Goal: Use online tool/utility: Utilize a website feature to perform a specific function

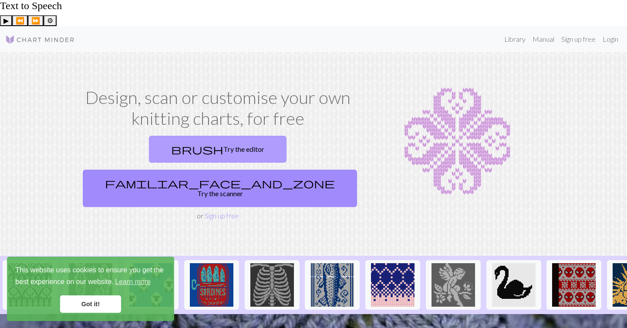
click at [149, 136] on link "brush Try the editor" at bounding box center [218, 149] width 138 height 27
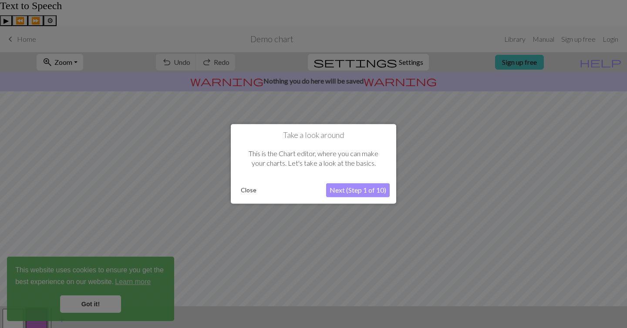
click at [366, 193] on button "Next (Step 1 of 10)" at bounding box center [358, 191] width 64 height 14
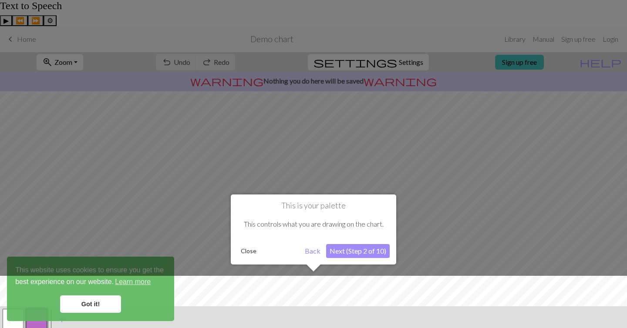
click at [368, 252] on button "Next (Step 2 of 10)" at bounding box center [358, 251] width 64 height 14
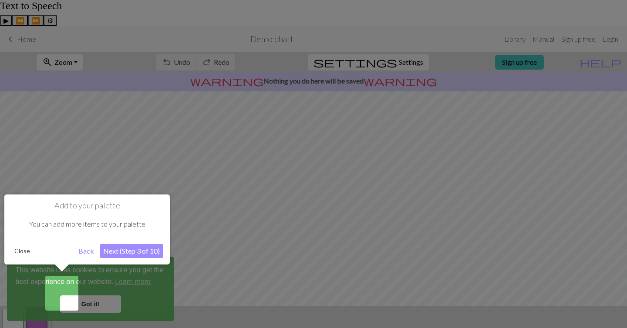
click at [102, 297] on div at bounding box center [313, 164] width 627 height 328
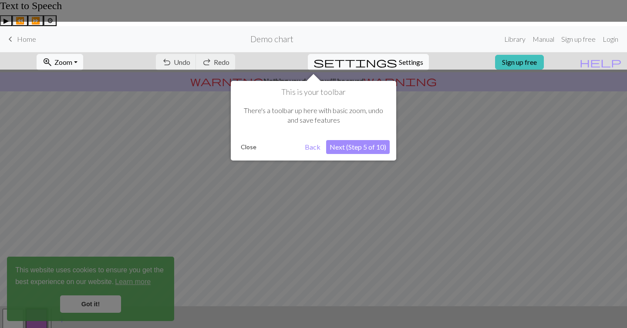
click at [102, 297] on div at bounding box center [313, 164] width 627 height 328
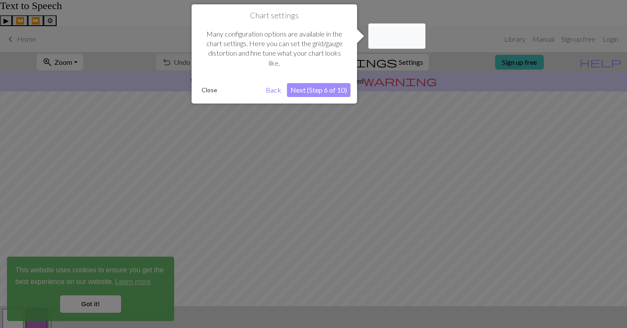
click at [102, 297] on div at bounding box center [313, 164] width 627 height 328
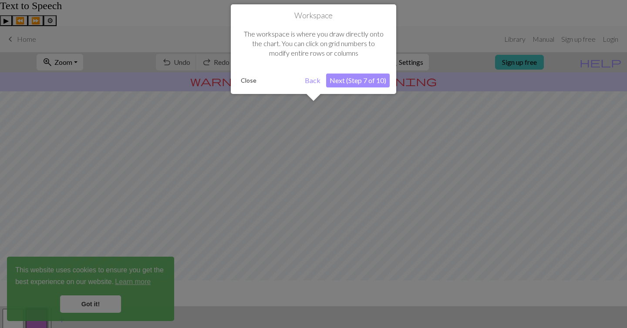
click at [102, 297] on div at bounding box center [313, 164] width 627 height 328
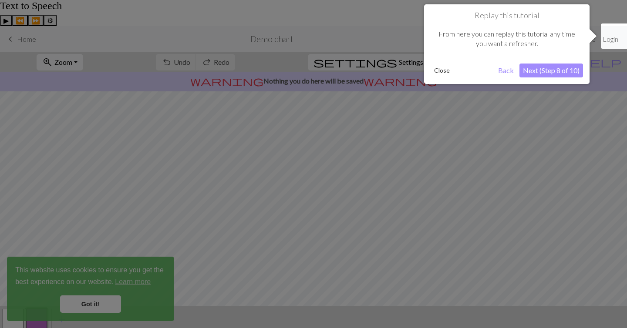
click at [102, 297] on div at bounding box center [313, 164] width 627 height 328
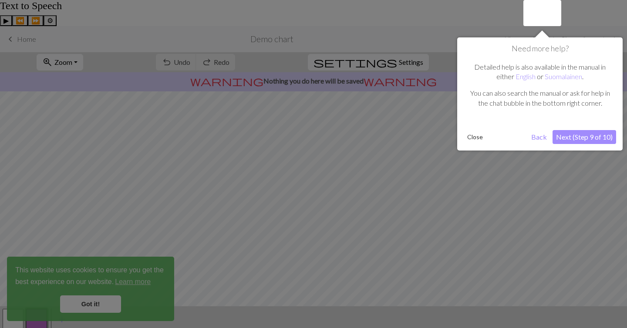
click at [102, 297] on div at bounding box center [313, 164] width 627 height 328
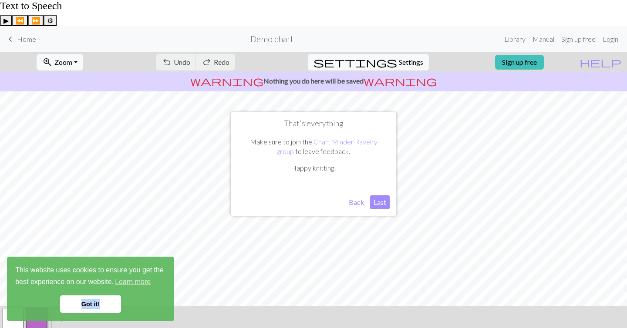
click at [102, 297] on link "Got it!" at bounding box center [90, 304] width 61 height 17
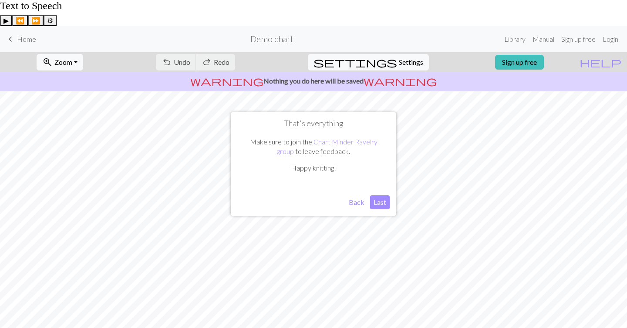
click at [379, 203] on button "Last" at bounding box center [380, 202] width 20 height 14
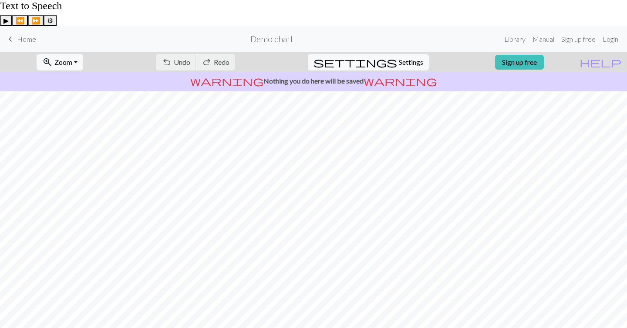
click at [400, 54] on button "settings Settings" at bounding box center [368, 62] width 121 height 17
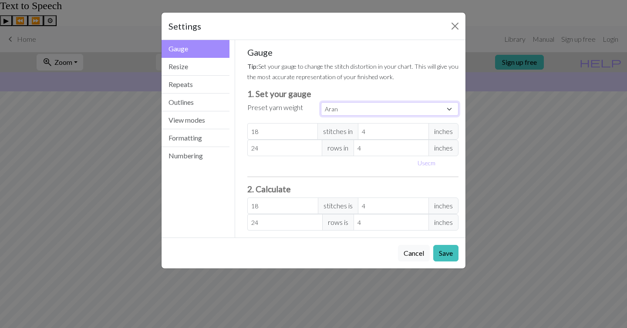
click at [347, 112] on select "Custom Square Lace Light Fingering Fingering Sport Double knit Worsted Aran Bul…" at bounding box center [390, 108] width 138 height 13
select select "fingering"
click at [321, 102] on select "Custom Square Lace Light Fingering Fingering Sport Double knit Worsted Aran Bul…" at bounding box center [390, 108] width 138 height 13
type input "28"
type input "36"
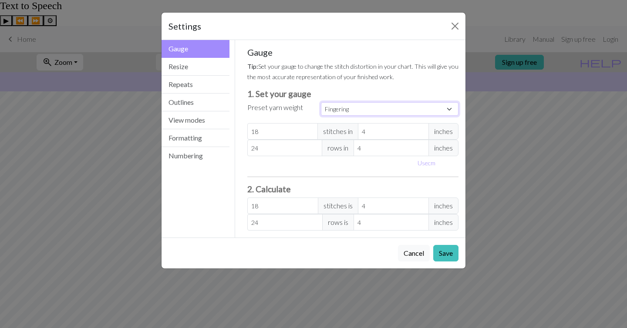
type input "28"
type input "36"
click at [205, 68] on button "Resize" at bounding box center [195, 67] width 68 height 18
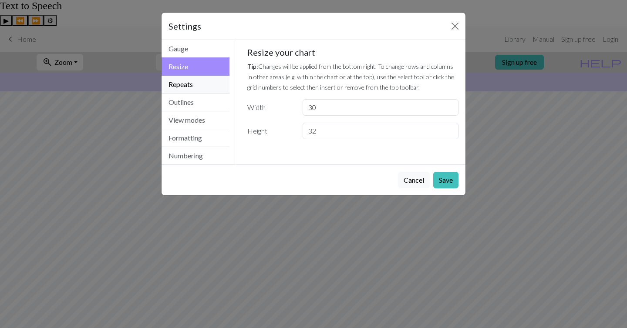
click at [201, 84] on button "Repeats" at bounding box center [195, 85] width 68 height 18
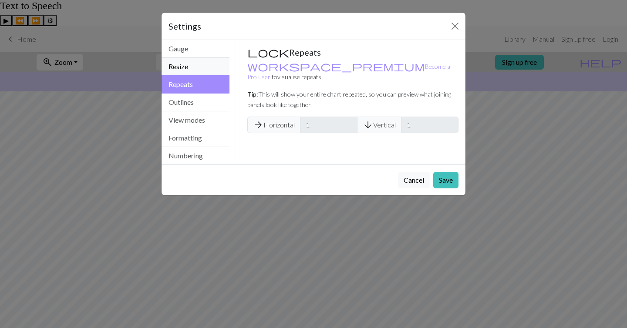
click at [194, 70] on button "Resize" at bounding box center [195, 67] width 68 height 18
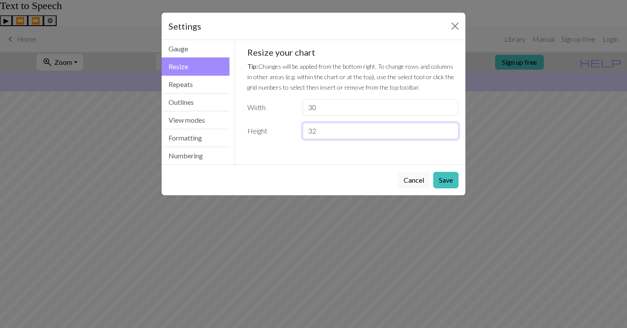
drag, startPoint x: 348, startPoint y: 133, endPoint x: 294, endPoint y: 133, distance: 54.0
click at [294, 133] on div "Height 32" at bounding box center [353, 131] width 222 height 17
click at [323, 115] on input "30" at bounding box center [380, 107] width 156 height 17
type input "32"
click at [328, 127] on input "32" at bounding box center [380, 131] width 156 height 17
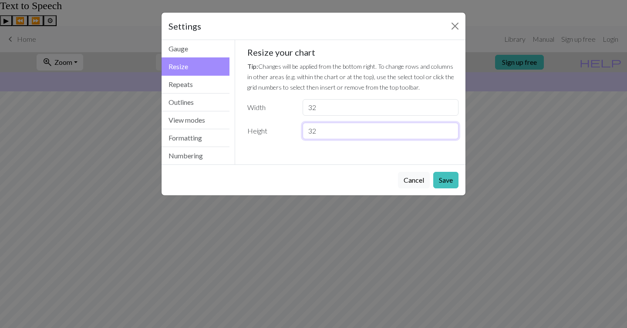
click at [328, 127] on input "32" at bounding box center [380, 131] width 156 height 17
type input "7"
click at [445, 179] on button "Save" at bounding box center [445, 180] width 25 height 17
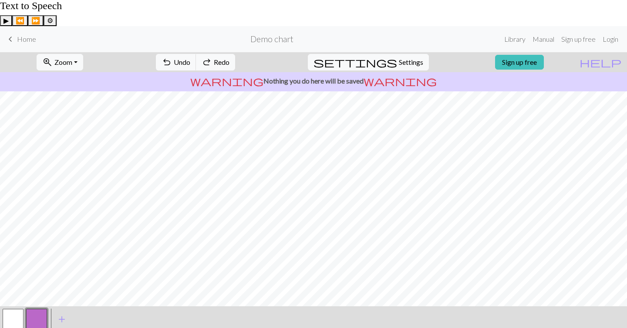
click at [17, 309] on button "button" at bounding box center [13, 319] width 21 height 21
click at [67, 309] on button "add Add a colour" at bounding box center [62, 320] width 22 height 22
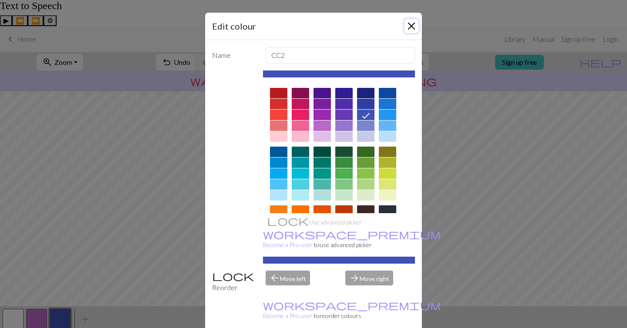
click at [406, 21] on button "Close" at bounding box center [411, 26] width 14 height 14
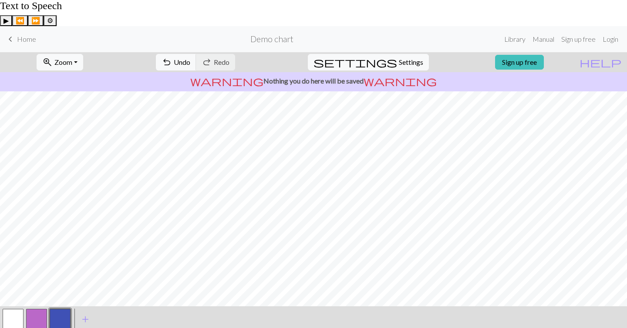
click at [64, 309] on button "button" at bounding box center [60, 319] width 21 height 21
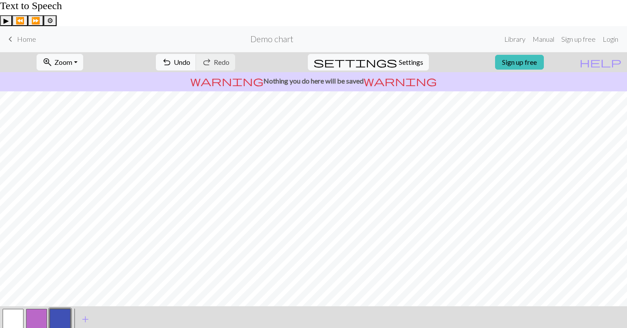
click at [19, 309] on button "button" at bounding box center [13, 319] width 21 height 21
click at [42, 309] on button "button" at bounding box center [36, 319] width 21 height 21
click at [4, 309] on button "button" at bounding box center [13, 319] width 21 height 21
click at [11, 309] on button "button" at bounding box center [13, 319] width 21 height 21
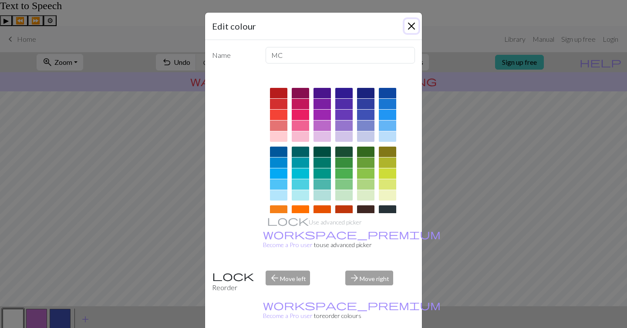
click at [410, 24] on button "Close" at bounding box center [411, 26] width 14 height 14
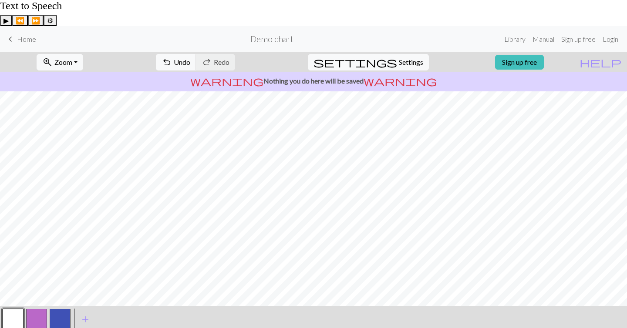
click at [37, 309] on button "button" at bounding box center [36, 319] width 21 height 21
click at [13, 309] on button "button" at bounding box center [13, 319] width 21 height 21
click at [62, 309] on button "button" at bounding box center [60, 319] width 21 height 21
click at [40, 309] on button "button" at bounding box center [36, 319] width 21 height 21
click at [13, 309] on button "button" at bounding box center [13, 319] width 21 height 21
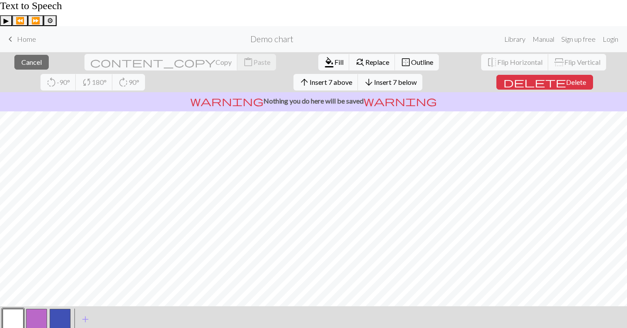
click at [13, 309] on button "button" at bounding box center [13, 319] width 21 height 21
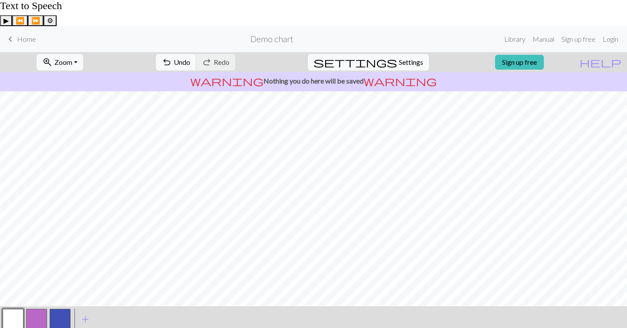
click at [61, 309] on button "button" at bounding box center [60, 319] width 21 height 21
click at [14, 309] on button "button" at bounding box center [13, 319] width 21 height 21
click at [67, 309] on button "button" at bounding box center [60, 319] width 21 height 21
click at [21, 309] on button "button" at bounding box center [13, 319] width 21 height 21
click at [59, 309] on button "button" at bounding box center [60, 319] width 21 height 21
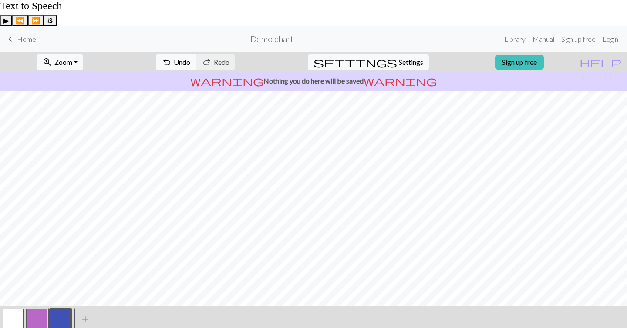
click at [22, 309] on button "button" at bounding box center [13, 319] width 21 height 21
click at [63, 309] on button "button" at bounding box center [60, 319] width 21 height 21
click at [38, 309] on button "button" at bounding box center [36, 319] width 21 height 21
click at [14, 309] on button "button" at bounding box center [13, 319] width 21 height 21
click at [38, 309] on button "button" at bounding box center [36, 319] width 21 height 21
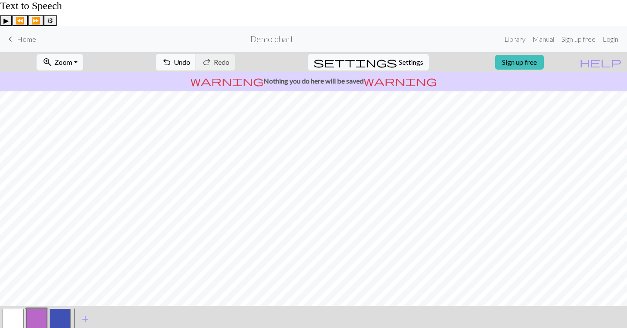
click at [57, 309] on button "button" at bounding box center [60, 319] width 21 height 21
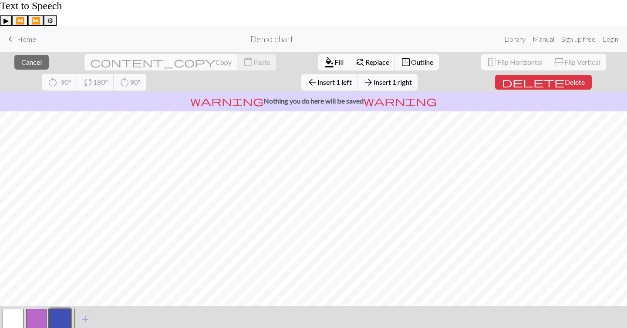
click at [60, 309] on button "button" at bounding box center [60, 319] width 21 height 21
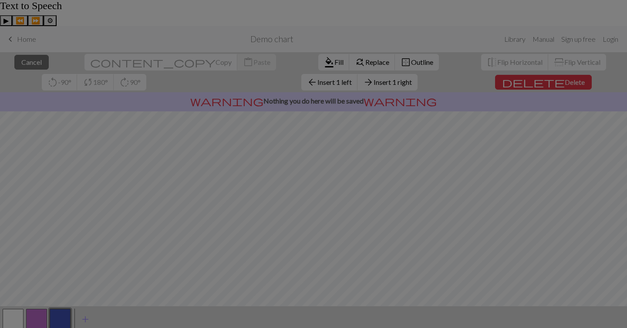
click at [11, 320] on div "Edit colour Name CC2 Use advanced picker workspace_premium Become a Pro user to…" at bounding box center [313, 164] width 627 height 328
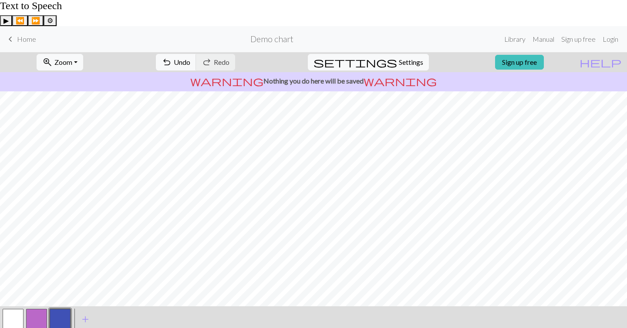
click at [71, 308] on div at bounding box center [60, 320] width 24 height 24
click at [84, 313] on span "add" at bounding box center [85, 319] width 10 height 12
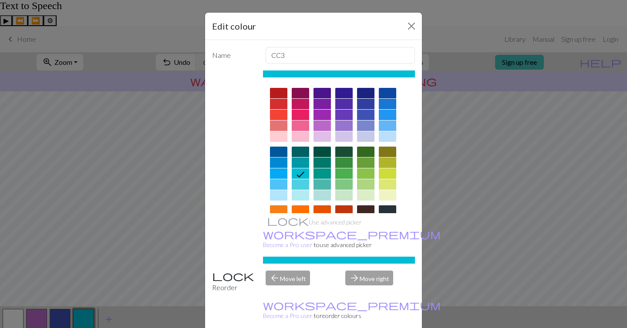
click at [321, 173] on div at bounding box center [321, 173] width 17 height 10
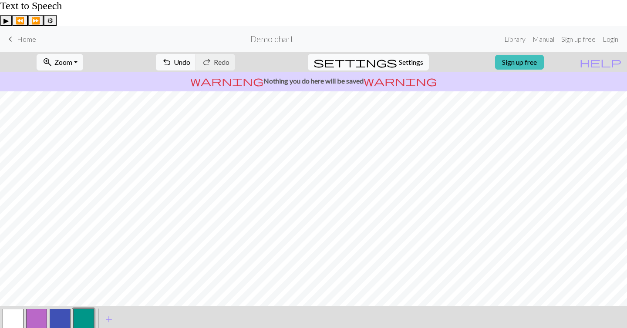
click at [399, 57] on span "Settings" at bounding box center [411, 62] width 24 height 10
select select "fingering"
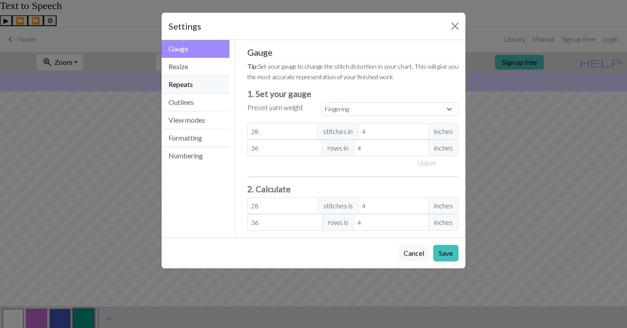
click at [194, 87] on button "Repeats" at bounding box center [195, 85] width 68 height 18
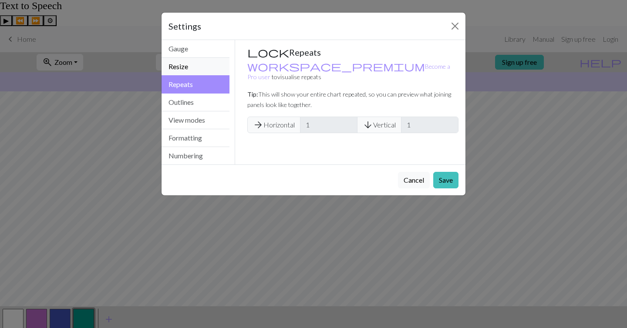
click at [198, 69] on button "Resize" at bounding box center [195, 67] width 68 height 18
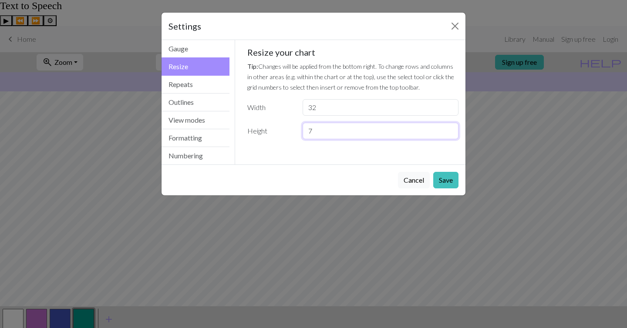
click at [326, 130] on input "7" at bounding box center [380, 131] width 156 height 17
type input "12"
click at [344, 104] on input "32" at bounding box center [380, 107] width 156 height 17
type input "3"
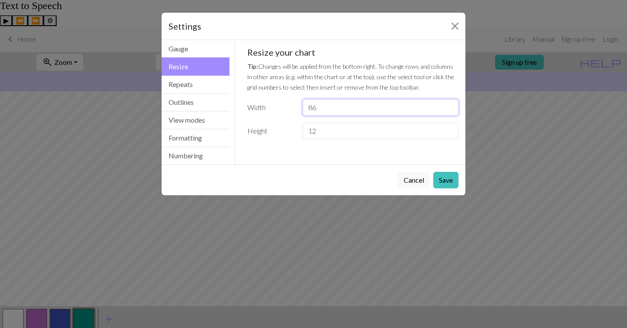
type input "86"
click at [198, 85] on button "Repeats" at bounding box center [195, 85] width 68 height 18
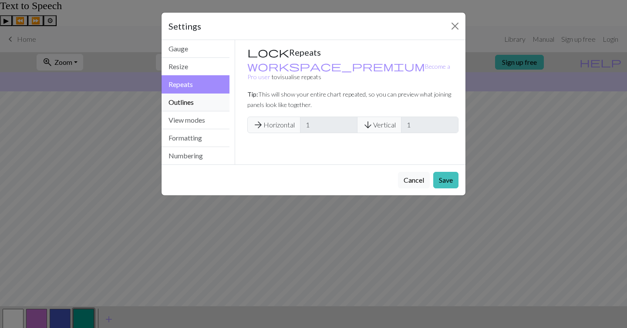
click at [198, 97] on button "Outlines" at bounding box center [195, 103] width 68 height 18
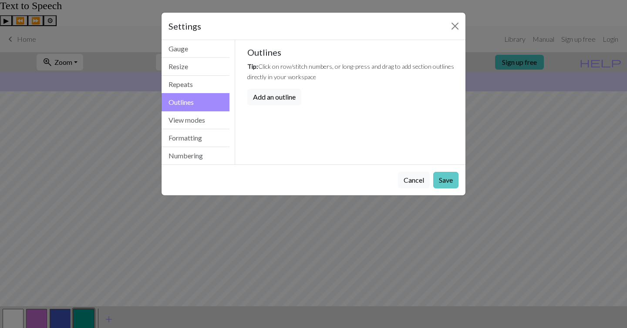
click at [444, 184] on button "Save" at bounding box center [445, 180] width 25 height 17
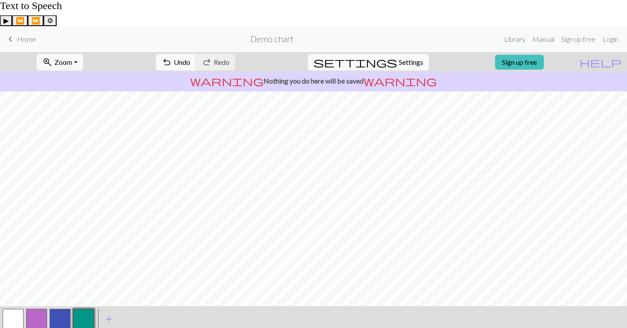
click at [15, 309] on button "button" at bounding box center [13, 319] width 21 height 21
click at [36, 309] on button "button" at bounding box center [36, 319] width 21 height 21
click at [60, 309] on button "button" at bounding box center [60, 319] width 21 height 21
click at [86, 309] on button "button" at bounding box center [83, 319] width 21 height 21
click at [107, 313] on span "add" at bounding box center [109, 319] width 10 height 12
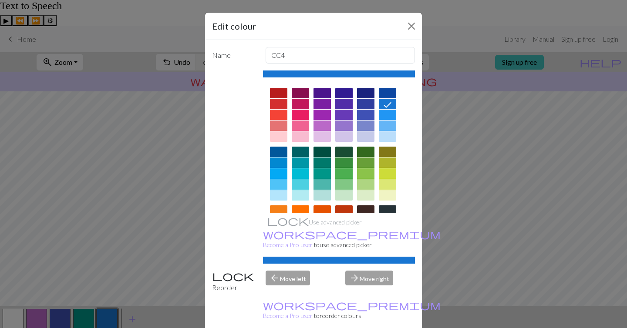
click at [282, 120] on div at bounding box center [278, 115] width 17 height 10
